Goal: Information Seeking & Learning: Learn about a topic

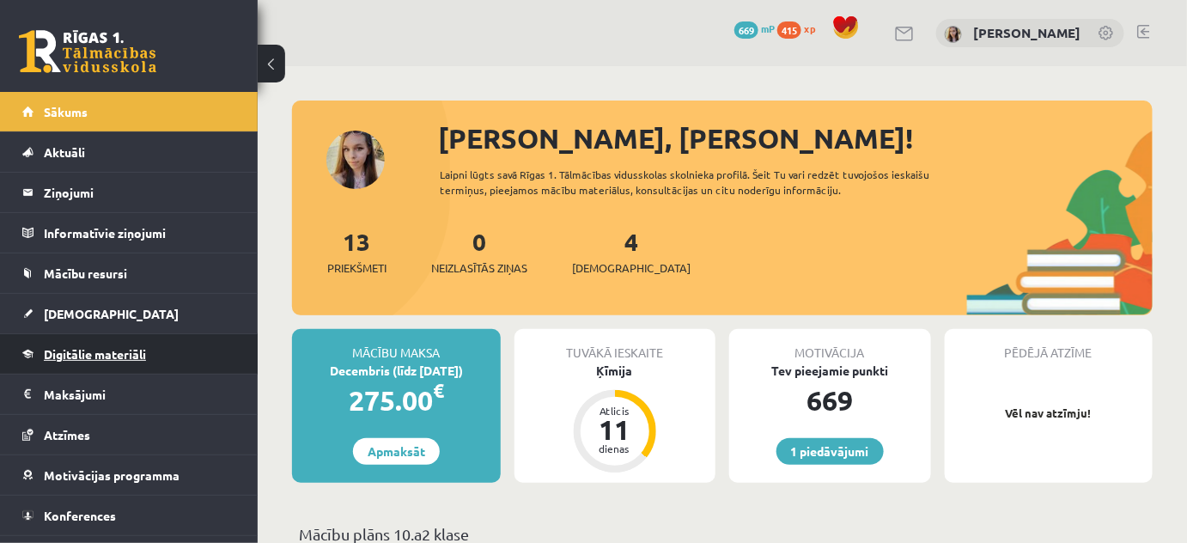
click at [88, 355] on span "Digitālie materiāli" at bounding box center [95, 353] width 102 height 15
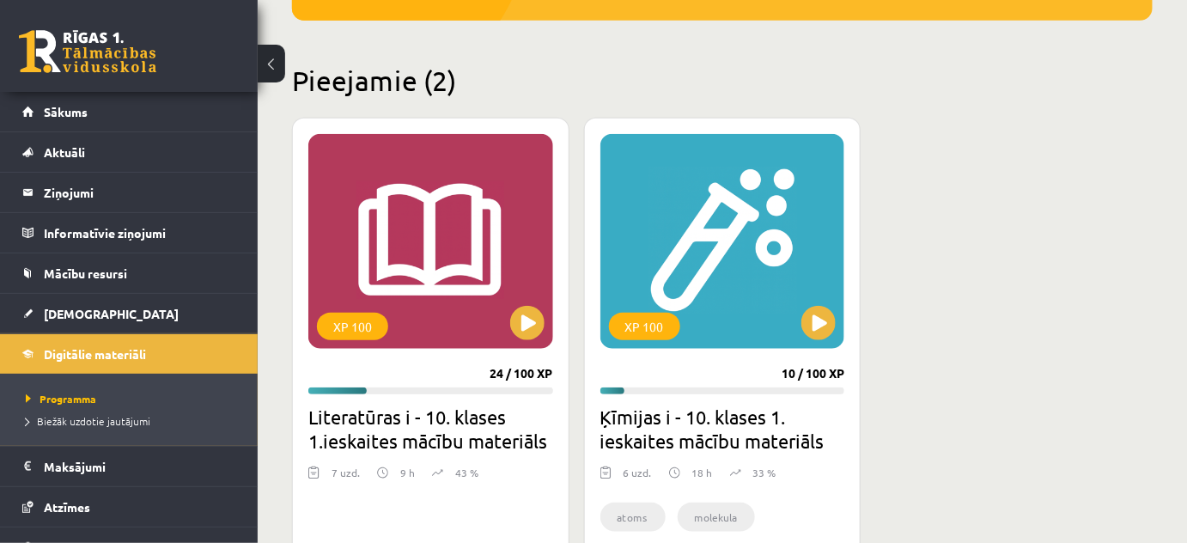
scroll to position [375, 0]
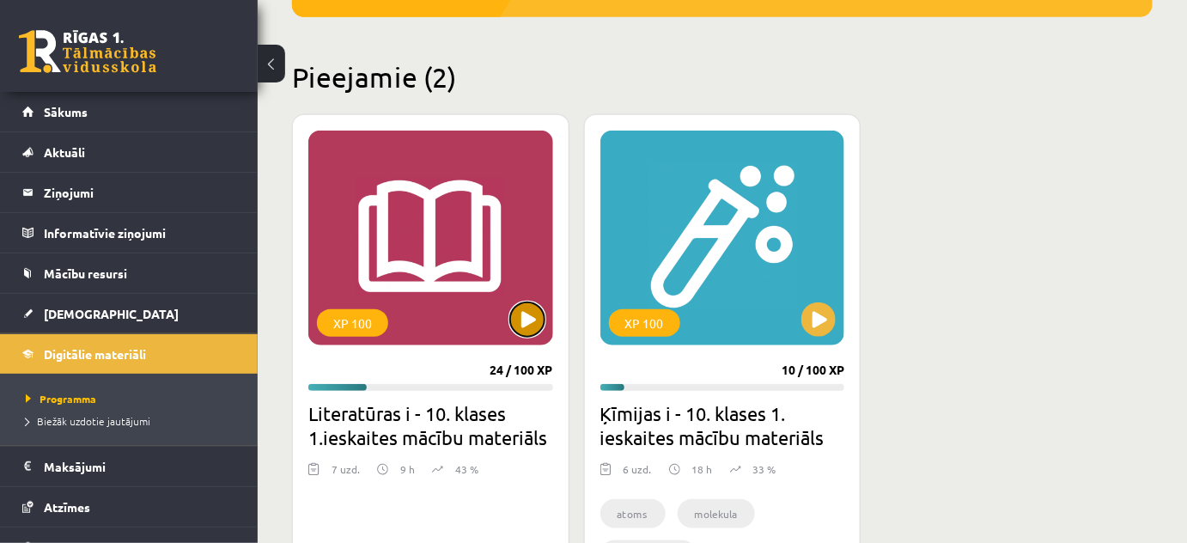
click at [524, 313] on button at bounding box center [527, 319] width 34 height 34
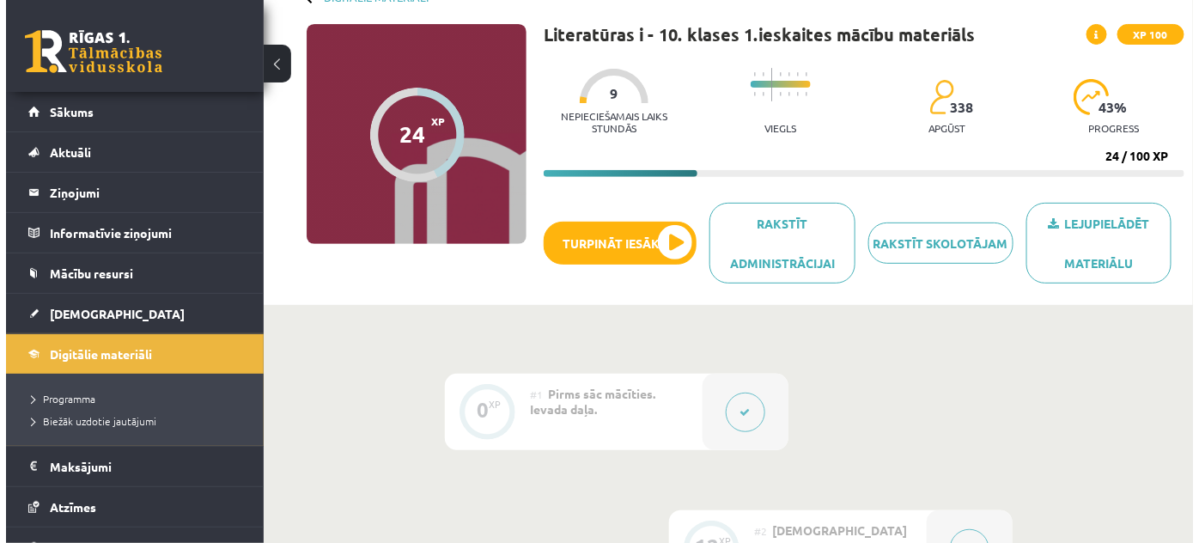
scroll to position [108, 0]
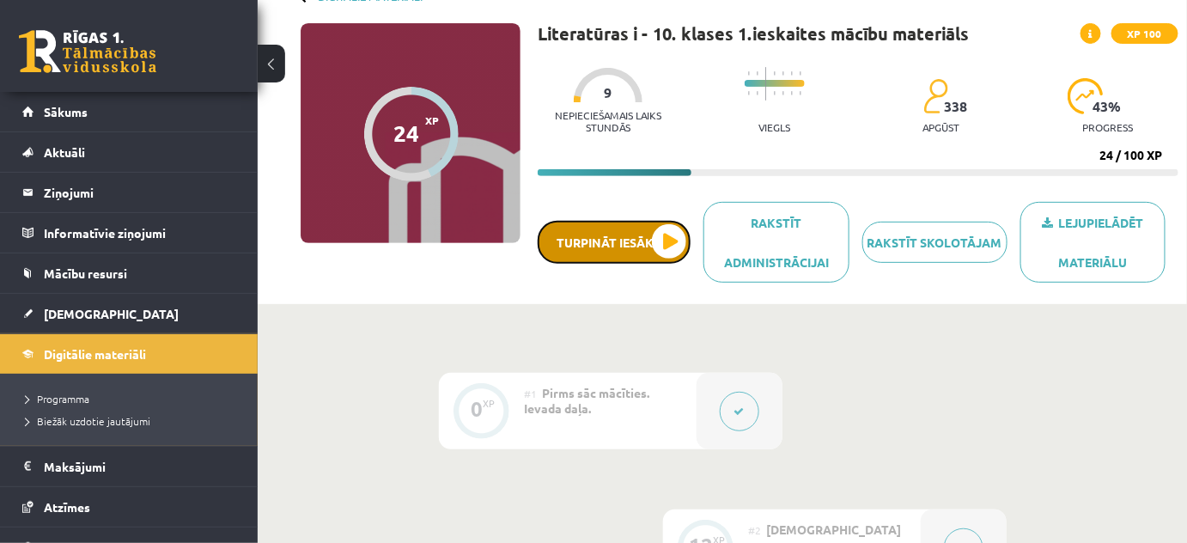
click at [673, 252] on button "Turpināt iesākto" at bounding box center [614, 242] width 153 height 43
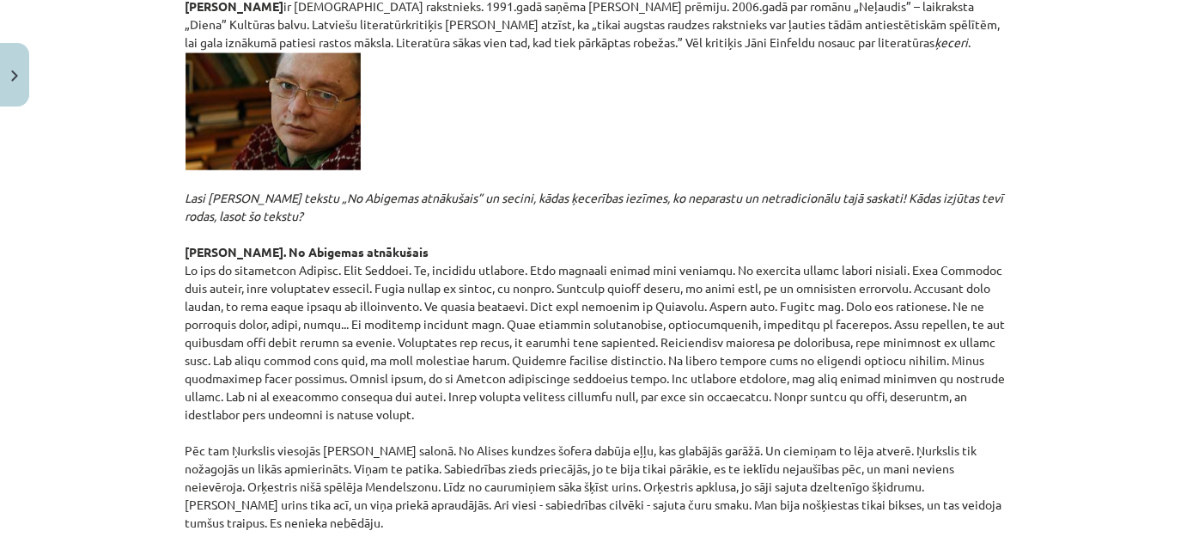
scroll to position [4420, 0]
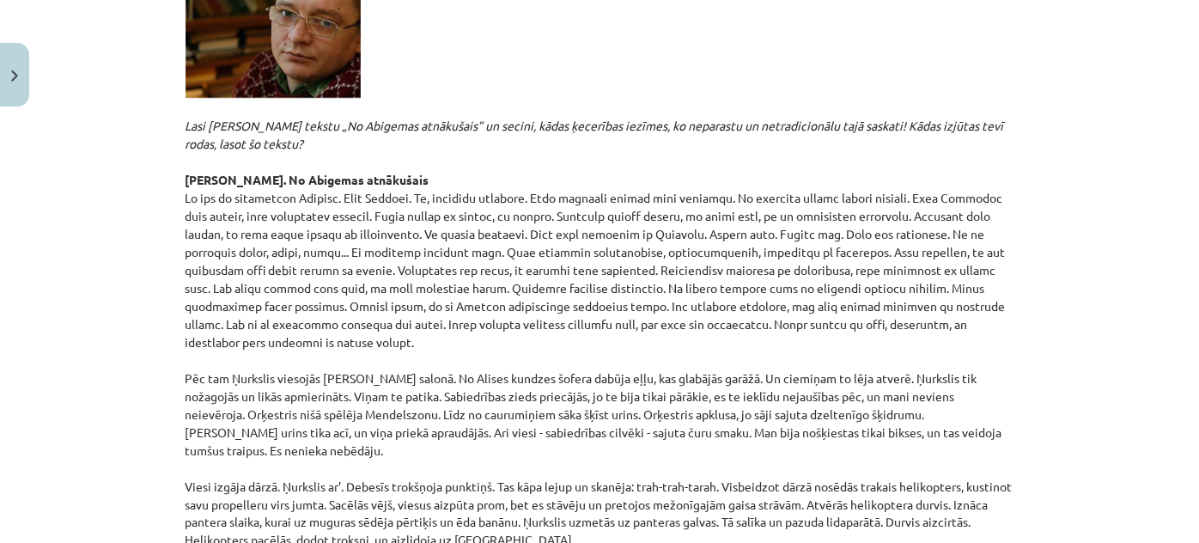
drag, startPoint x: 941, startPoint y: 253, endPoint x: 963, endPoint y: 292, distance: 44.6
click at [963, 292] on p "[PERSON_NAME] ir [DEMOGRAPHIC_DATA] rakstnieks. 1991.gadā saņēma [PERSON_NAME] …" at bounding box center [599, 237] width 829 height 624
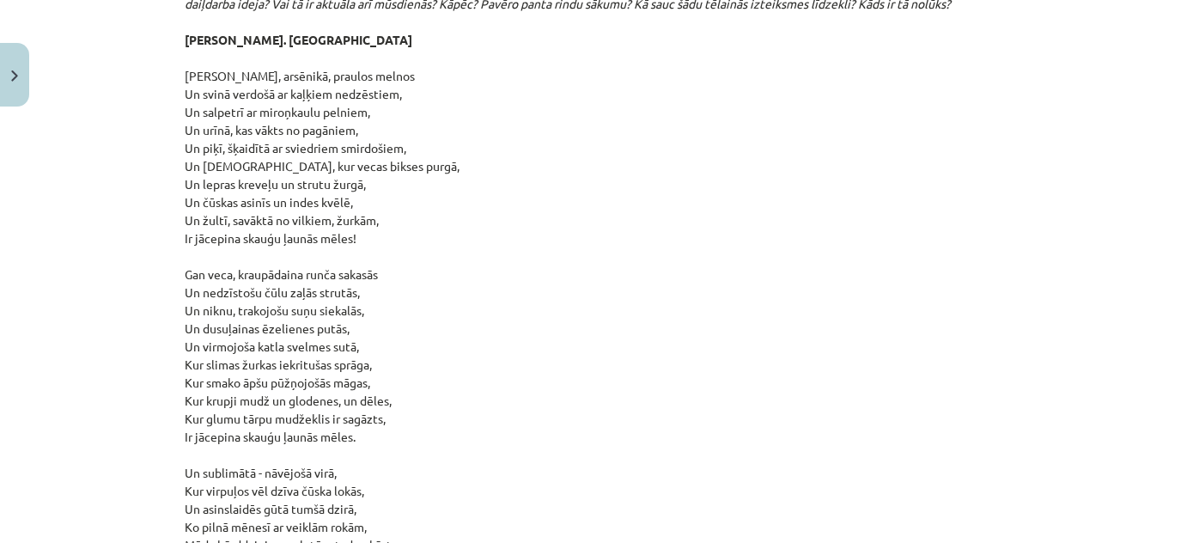
scroll to position [3565, 0]
drag, startPoint x: 173, startPoint y: 84, endPoint x: 292, endPoint y: 116, distance: 123.5
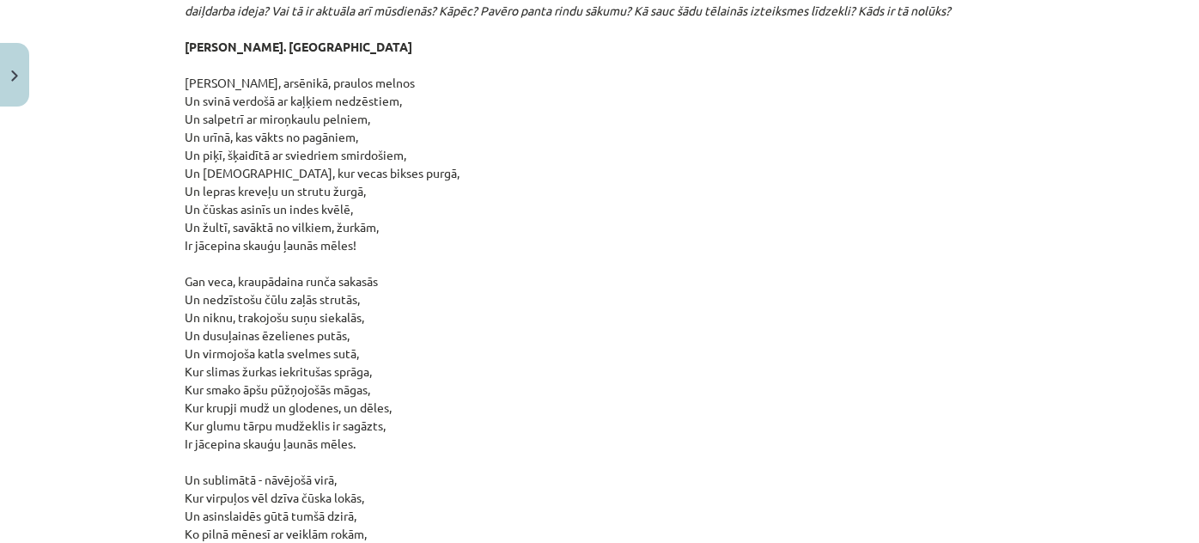
scroll to position [3556, 0]
drag, startPoint x: 177, startPoint y: 100, endPoint x: 385, endPoint y: 204, distance: 232.7
click at [737, 137] on p "Fragments no Umberto Eko grāmatas „Neglītuma vēsture” (2008) „Runājot par māksl…" at bounding box center [599, 310] width 829 height 938
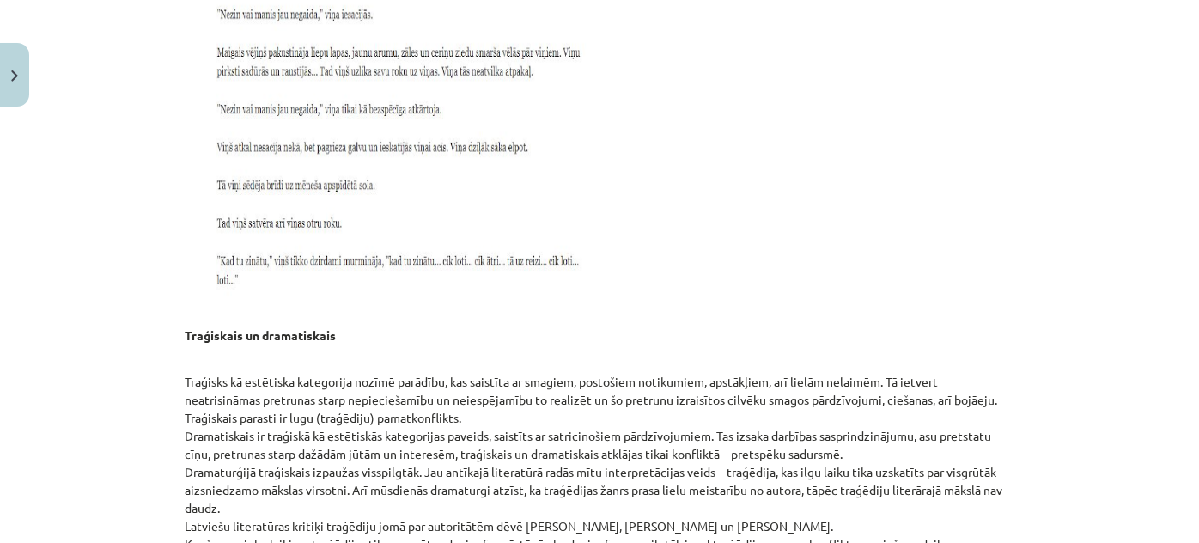
scroll to position [14189, 0]
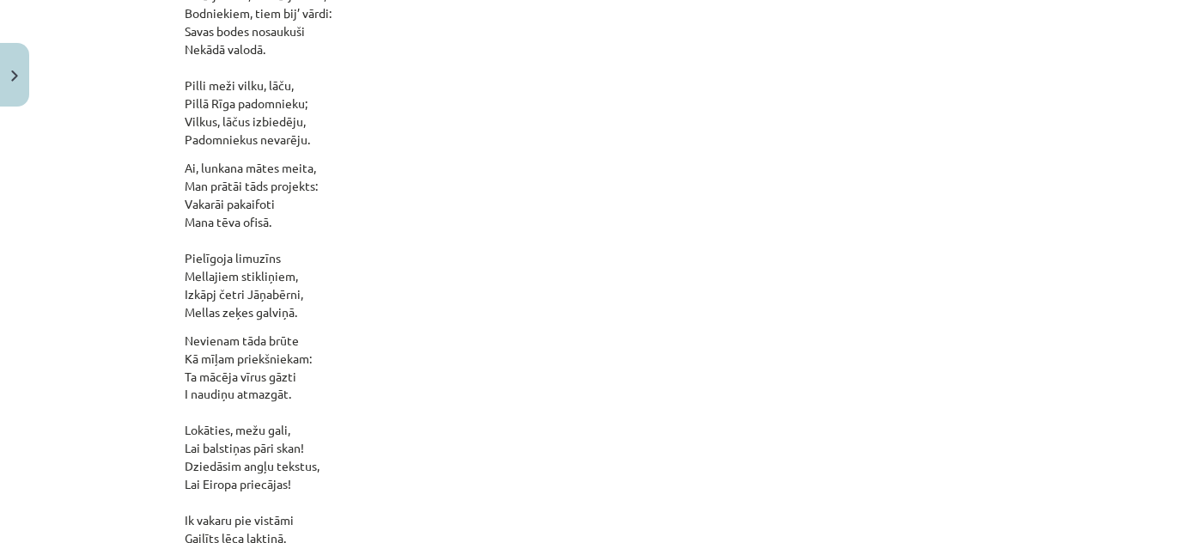
scroll to position [17755, 0]
